Goal: Task Accomplishment & Management: Manage account settings

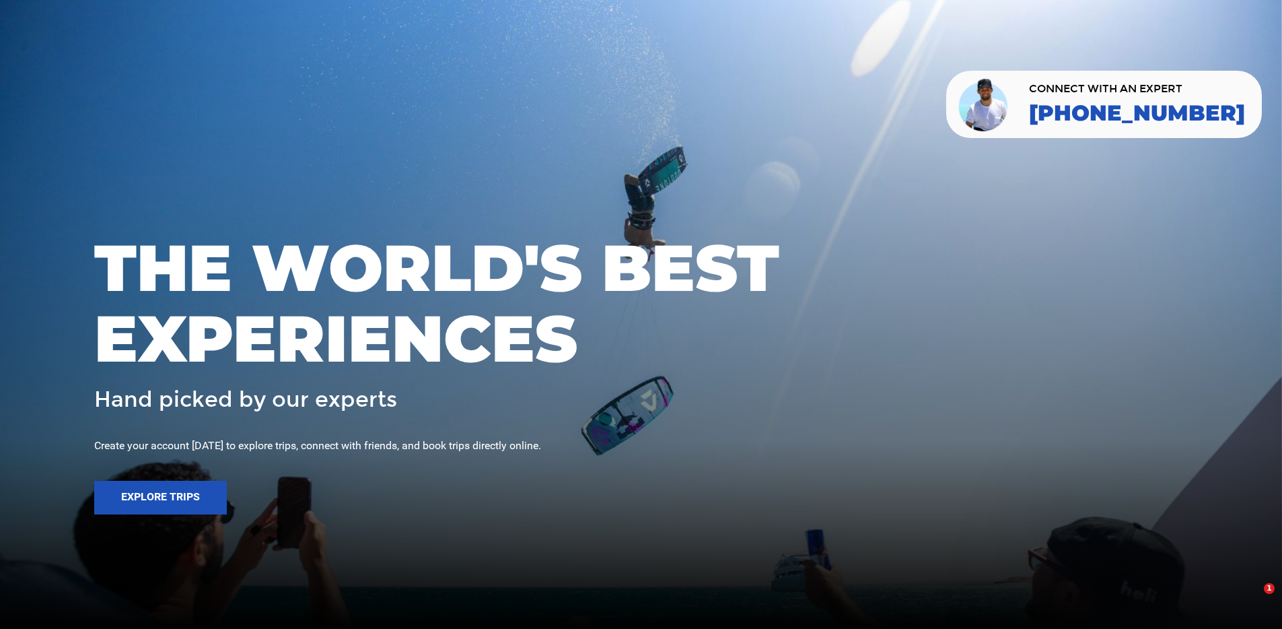
scroll to position [228, 0]
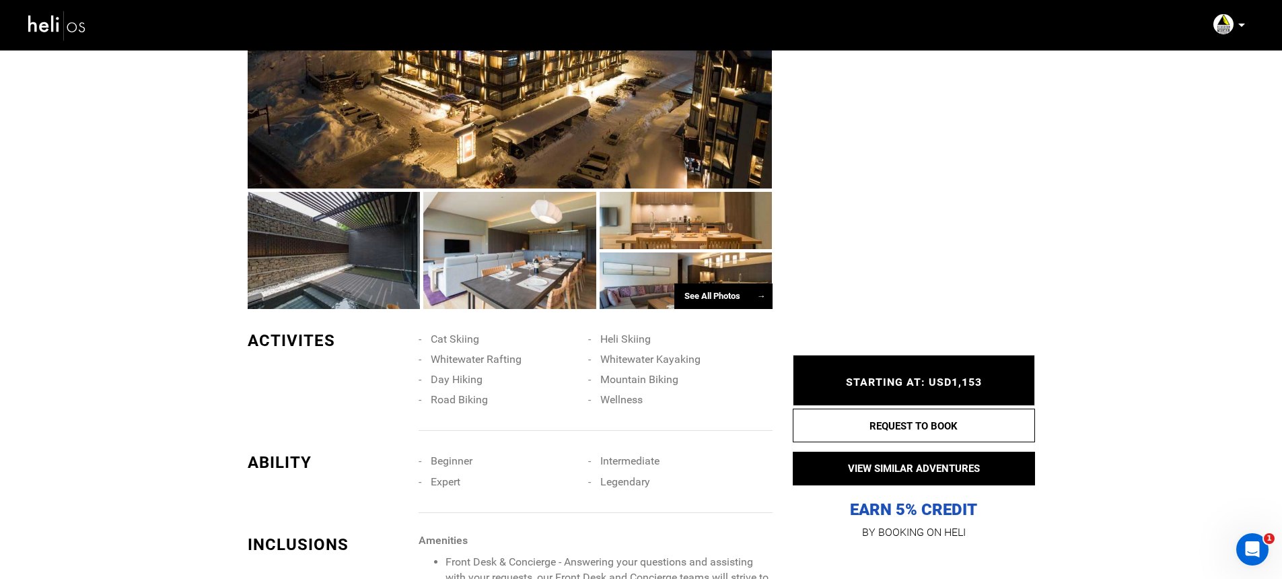
scroll to position [862, 0]
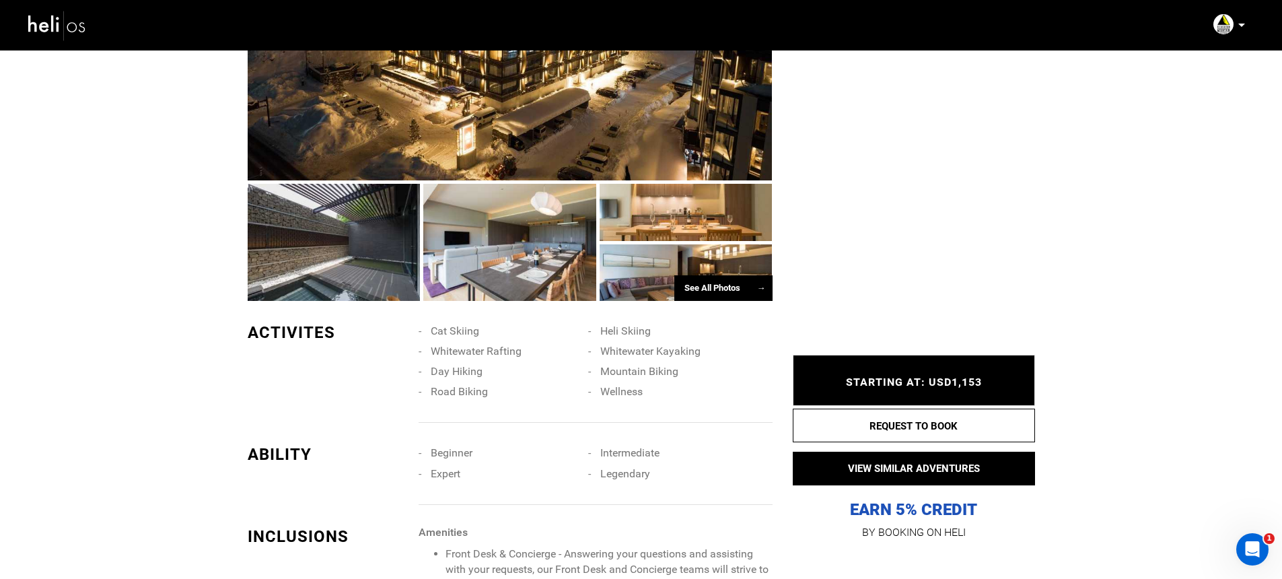
click at [637, 384] on li "Wellness" at bounding box center [673, 392] width 170 height 20
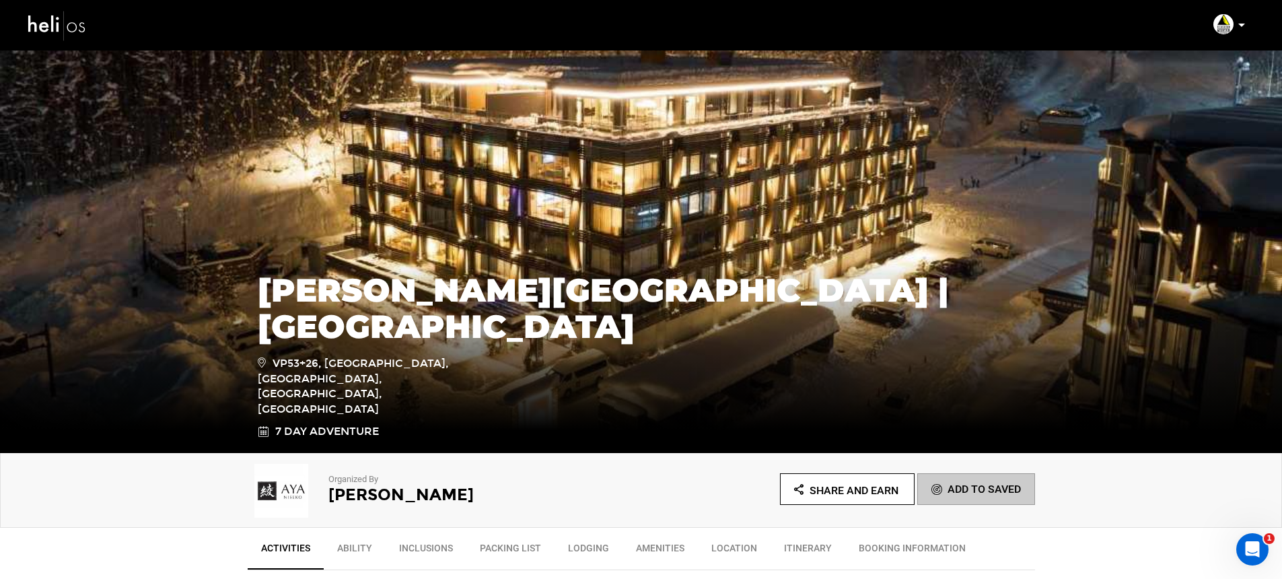
scroll to position [217, 0]
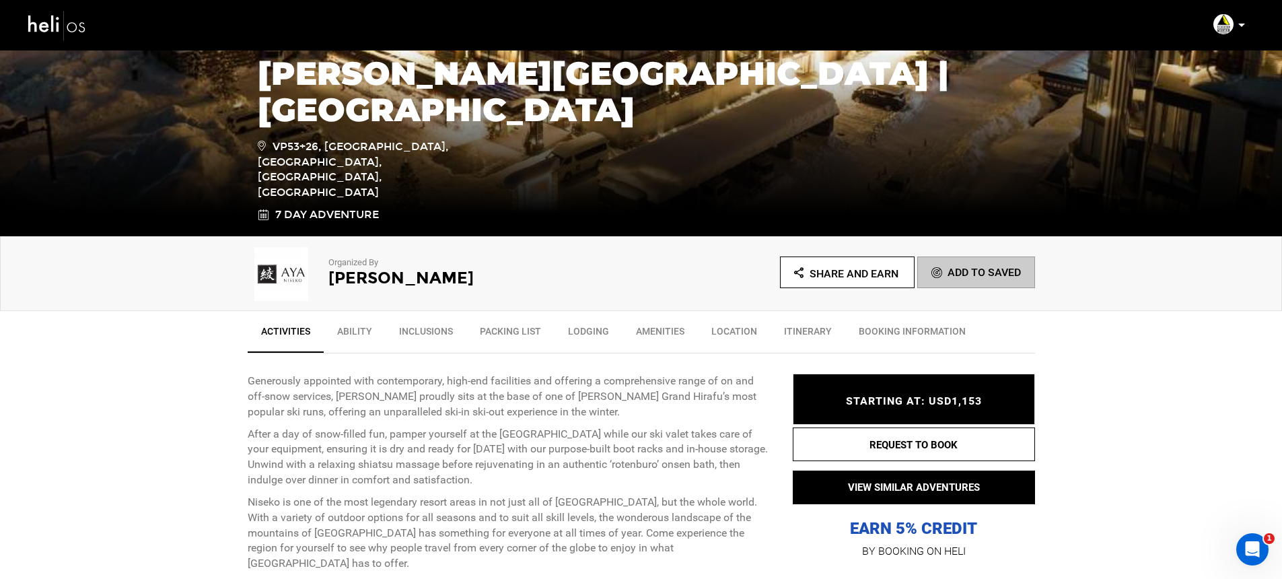
click at [1240, 27] on p at bounding box center [1241, 24] width 8 height 15
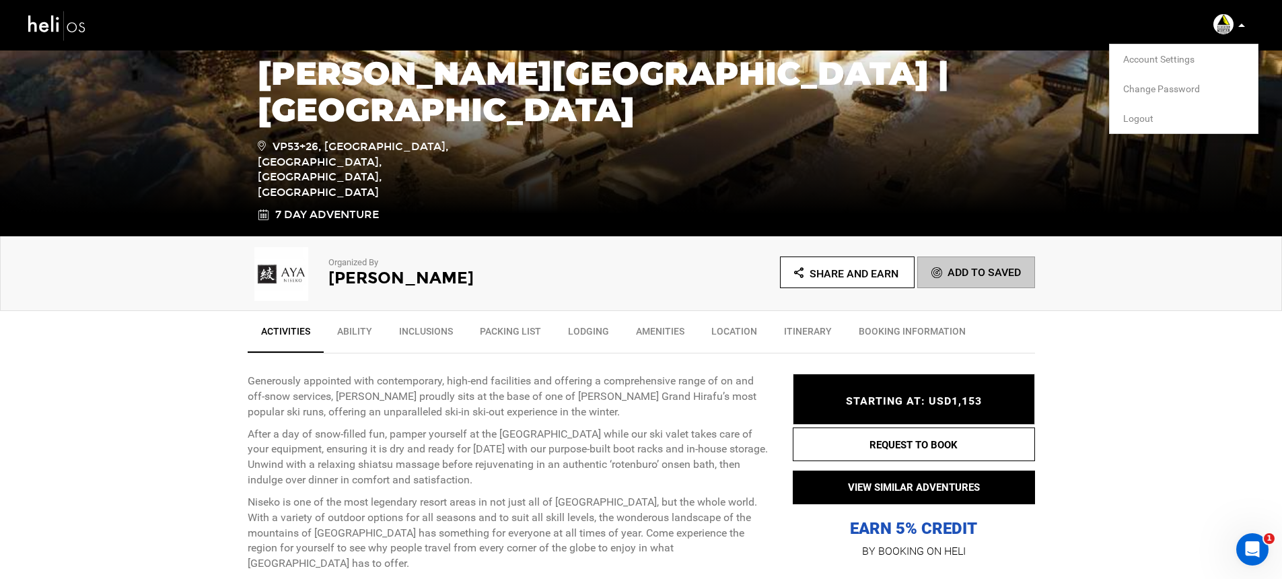
click at [1154, 116] on li "Logout" at bounding box center [1184, 119] width 148 height 30
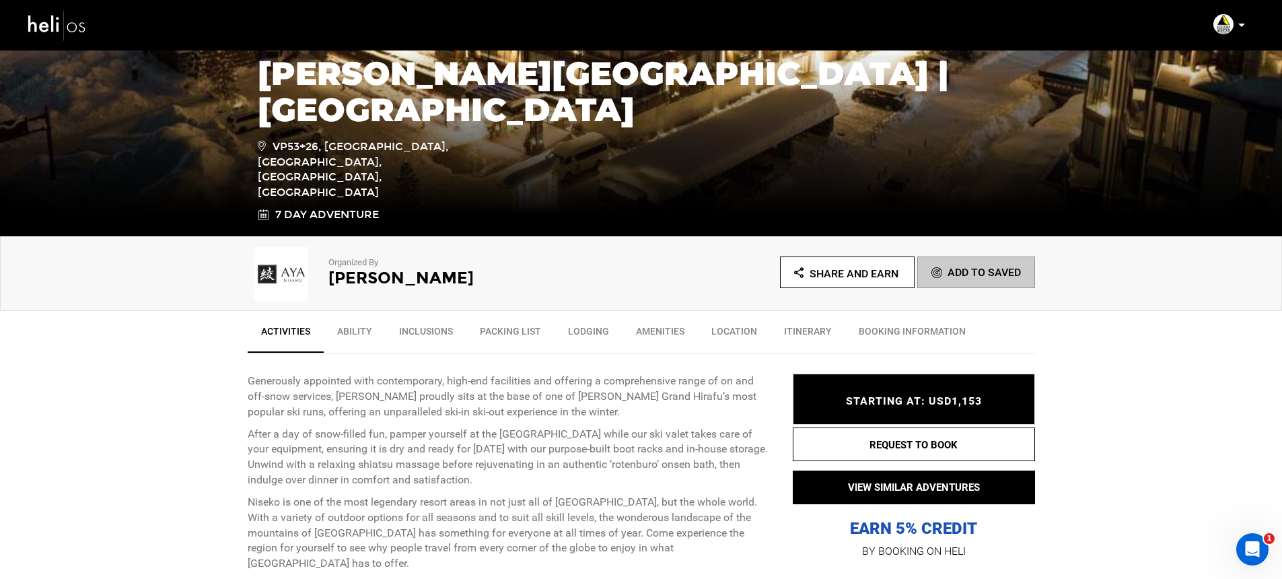
click at [1241, 25] on icon at bounding box center [1241, 25] width 7 height 3
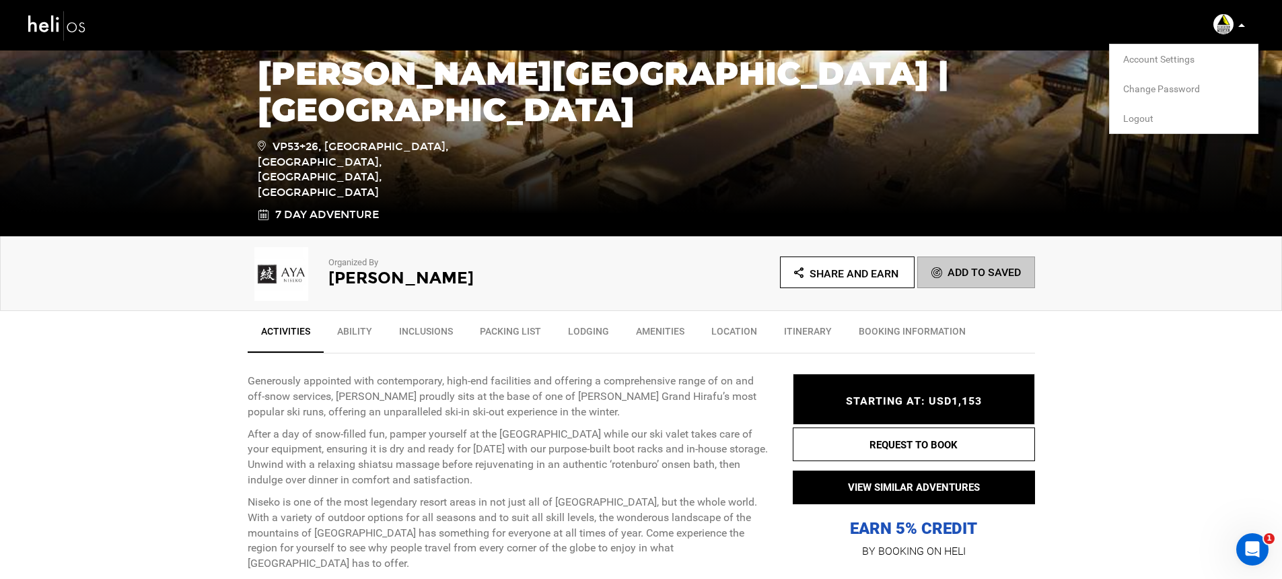
click at [1123, 116] on span "Logout" at bounding box center [1138, 118] width 30 height 11
